Goal: Information Seeking & Learning: Check status

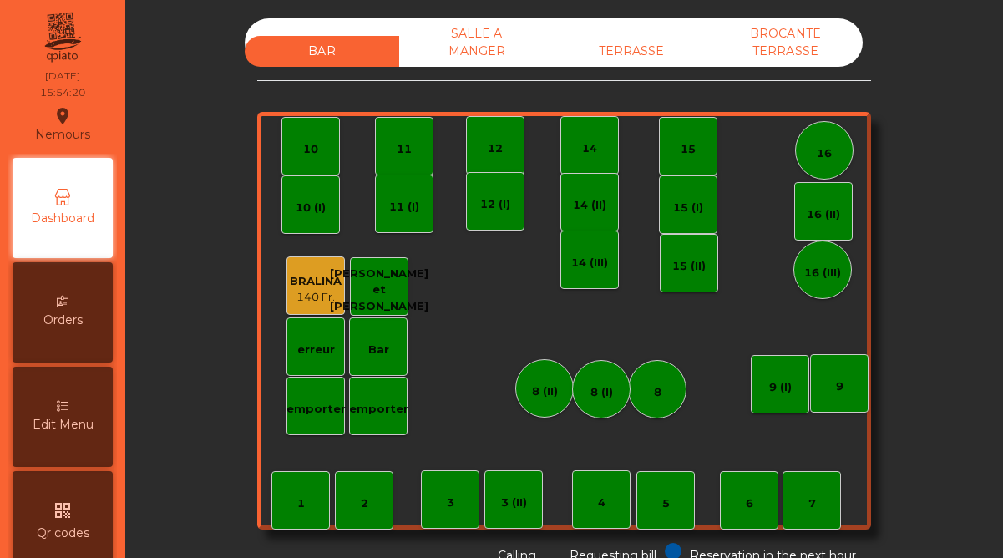
click at [622, 42] on div "TERRASSE" at bounding box center [631, 51] width 155 height 31
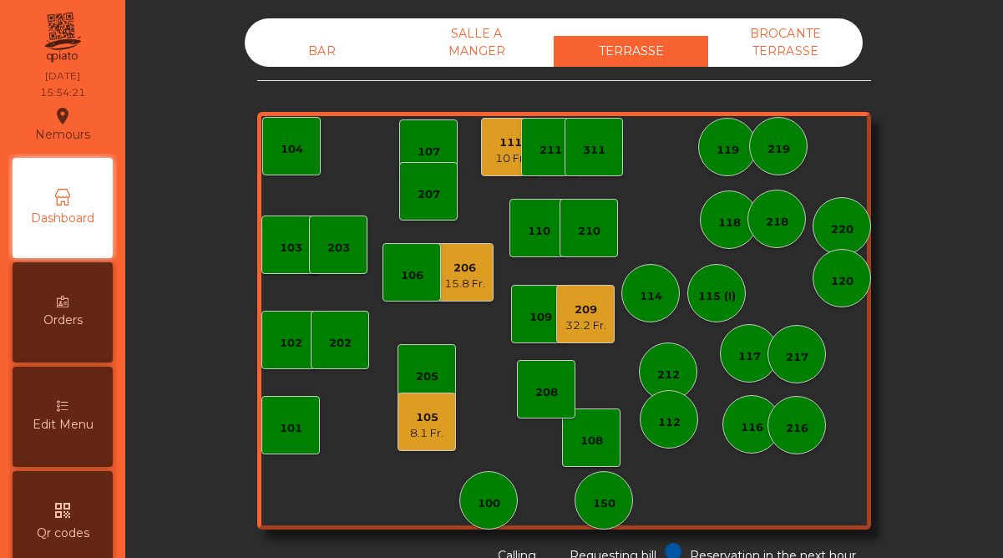
click at [499, 163] on div "10 Fr." at bounding box center [510, 158] width 31 height 17
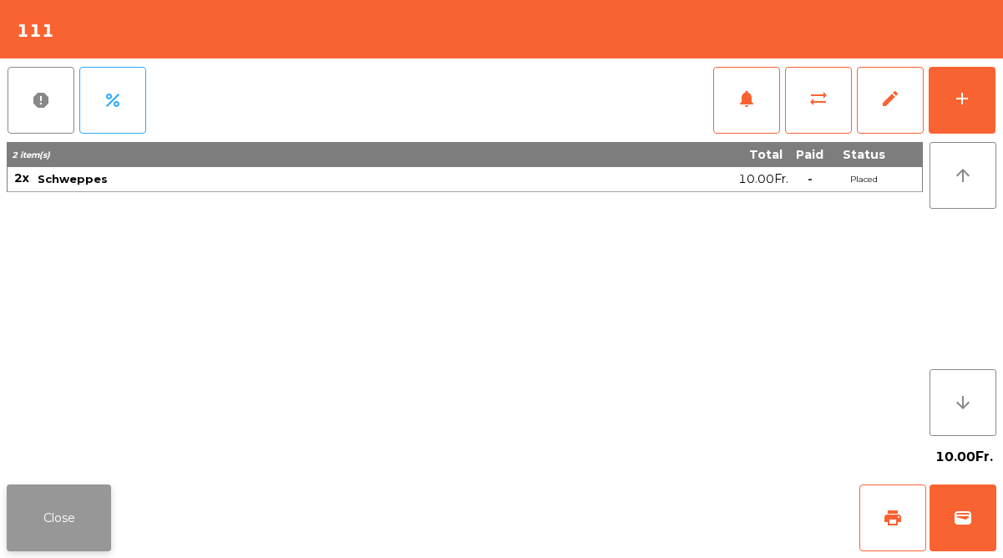
click at [63, 516] on button "Close" at bounding box center [59, 517] width 104 height 67
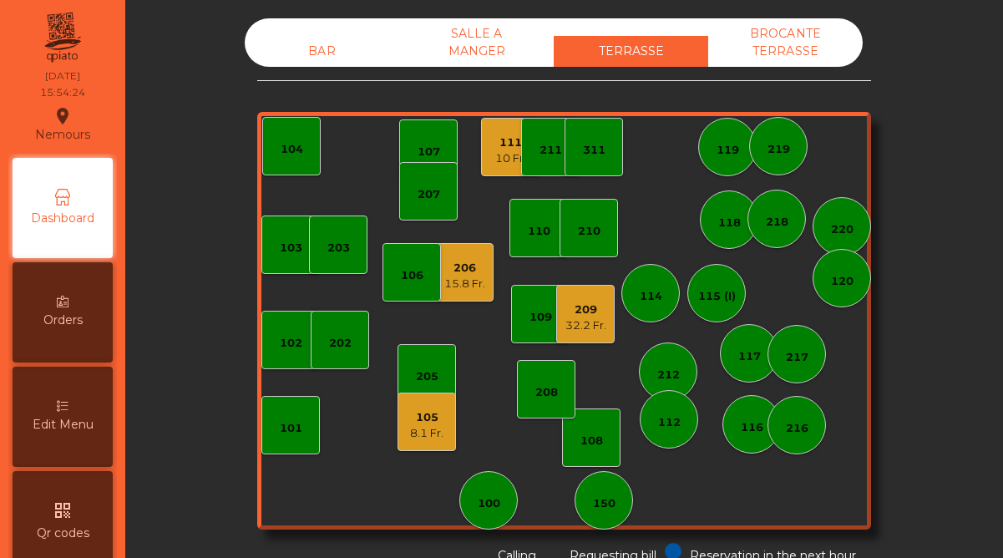
click at [467, 284] on div "15.8 Fr." at bounding box center [464, 284] width 41 height 17
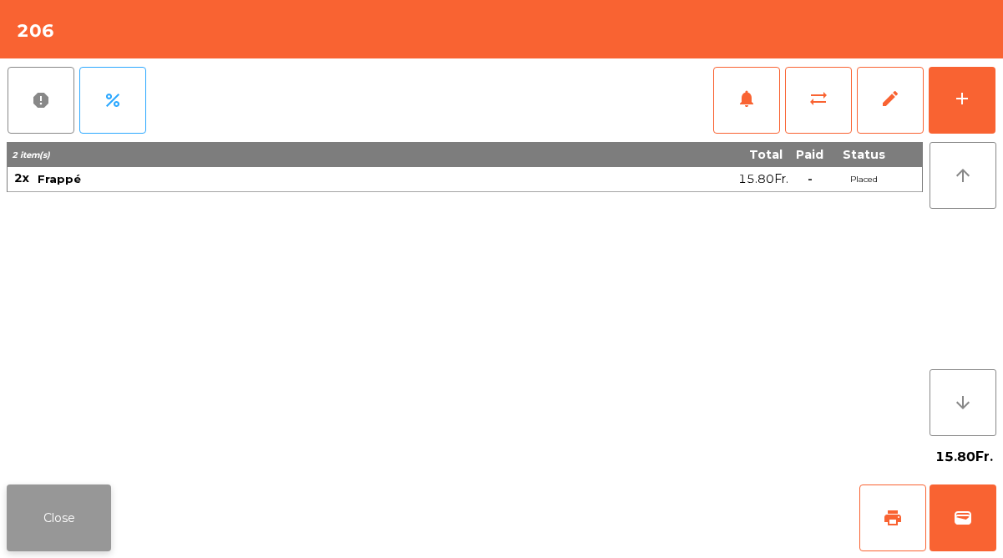
click at [79, 515] on button "Close" at bounding box center [59, 517] width 104 height 67
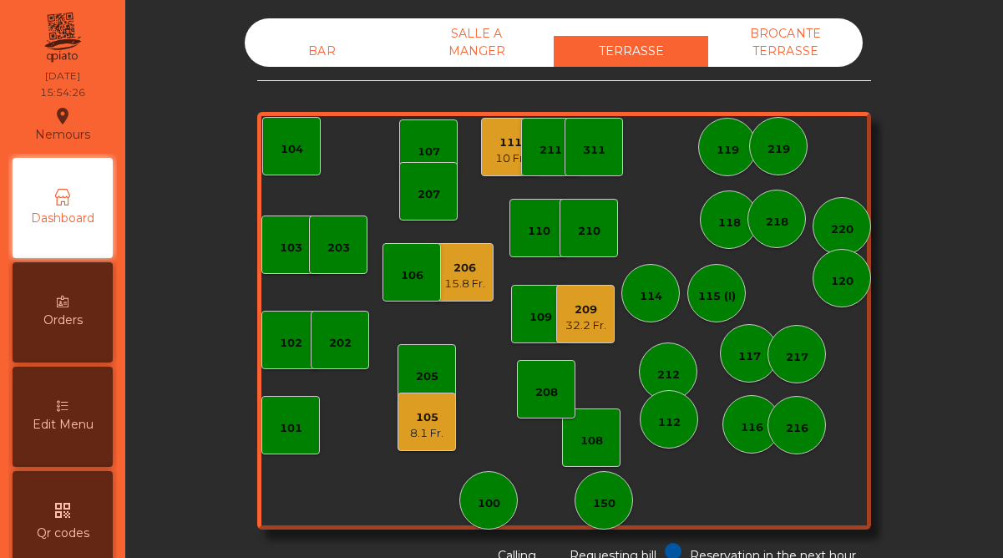
click at [586, 313] on div "209" at bounding box center [585, 310] width 41 height 17
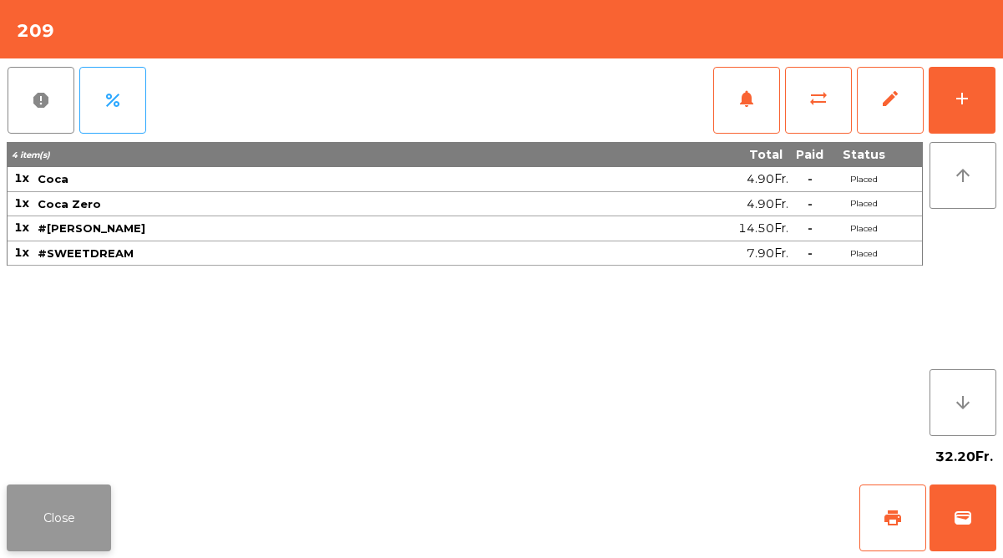
click at [89, 530] on button "Close" at bounding box center [59, 517] width 104 height 67
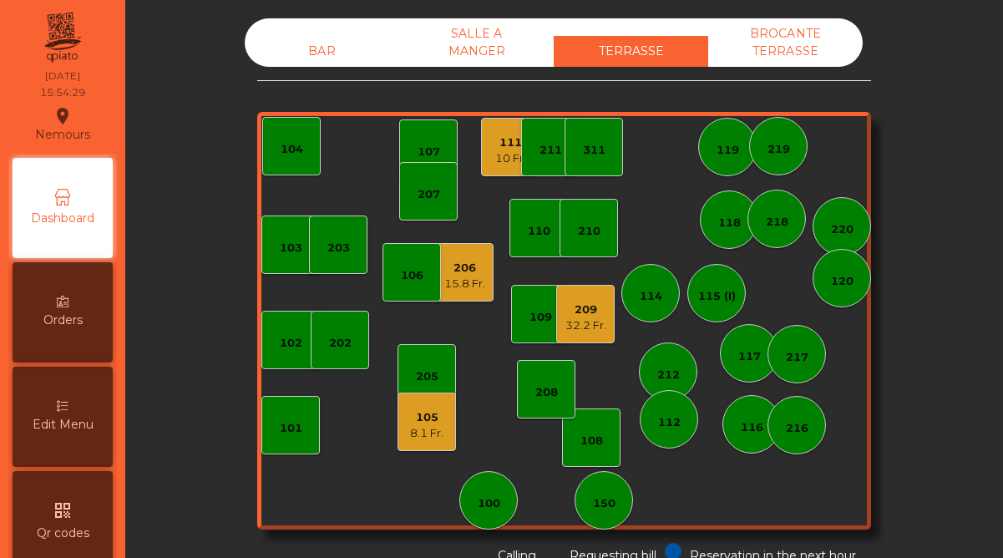
click at [430, 432] on div "8.1 Fr." at bounding box center [426, 433] width 33 height 17
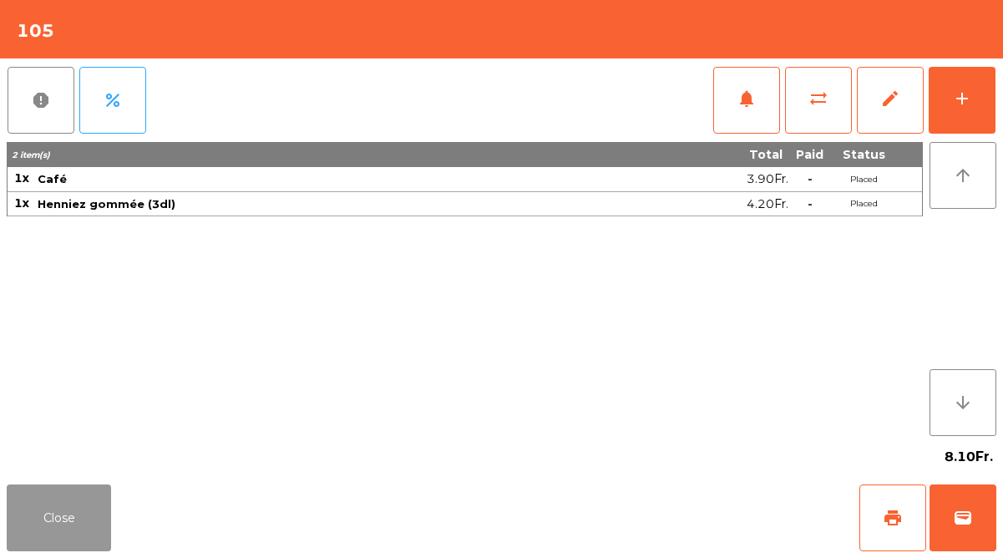
click at [58, 511] on button "Close" at bounding box center [59, 517] width 104 height 67
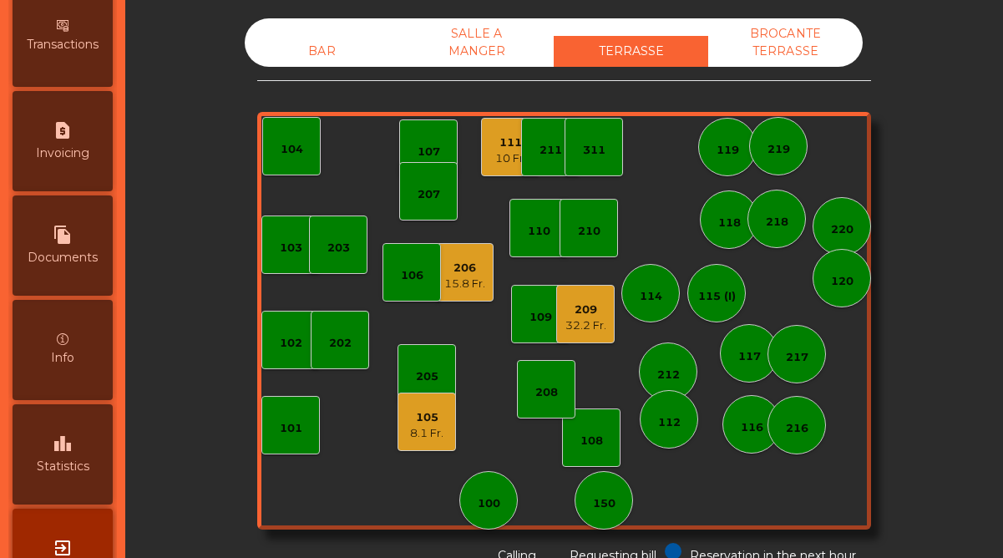
scroll to position [861, 0]
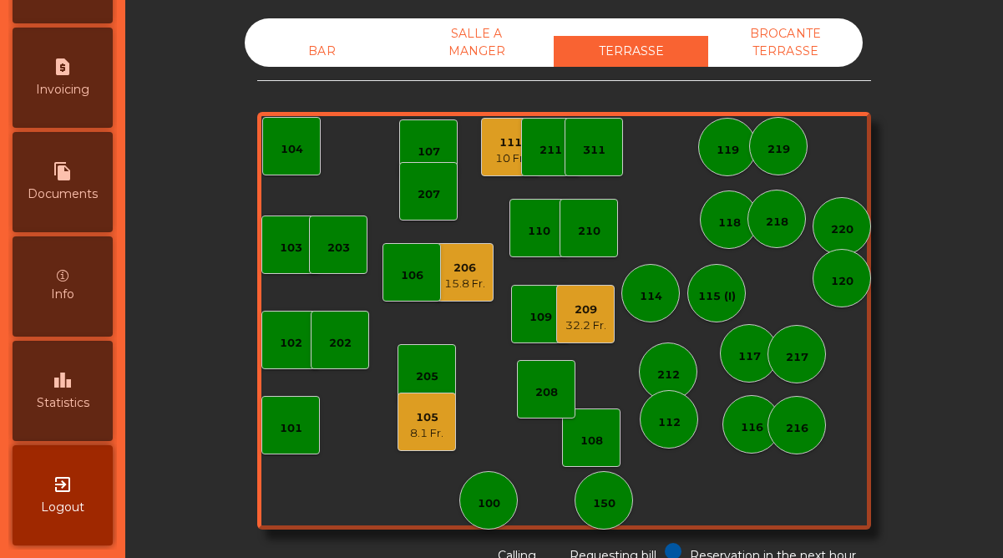
click at [70, 418] on div "leaderboard Statistics" at bounding box center [63, 391] width 100 height 100
